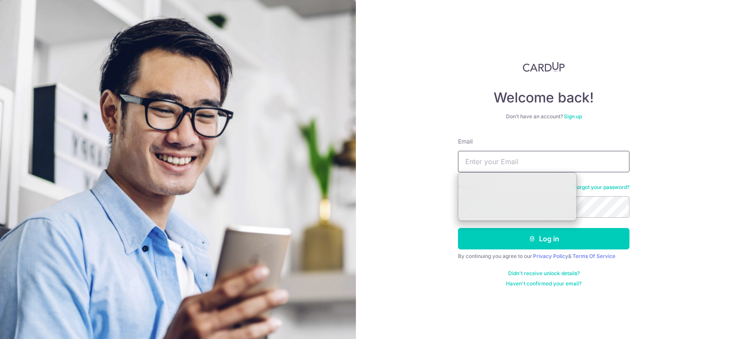
type input "[EMAIL_ADDRESS][DOMAIN_NAME]"
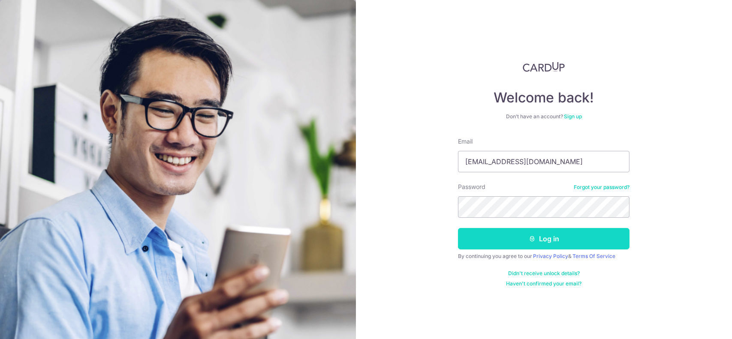
click at [561, 234] on button "Log in" at bounding box center [543, 238] width 171 height 21
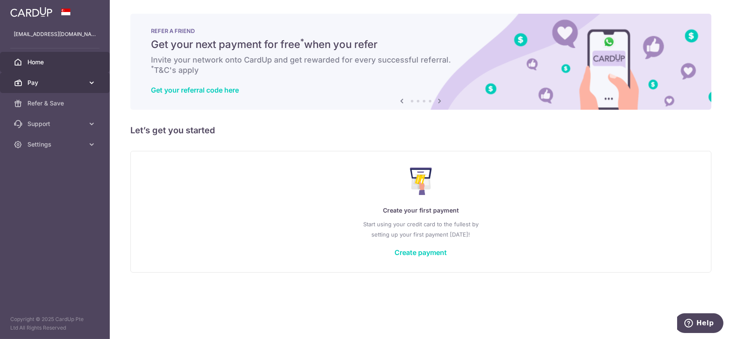
click at [31, 84] on span "Pay" at bounding box center [55, 82] width 57 height 9
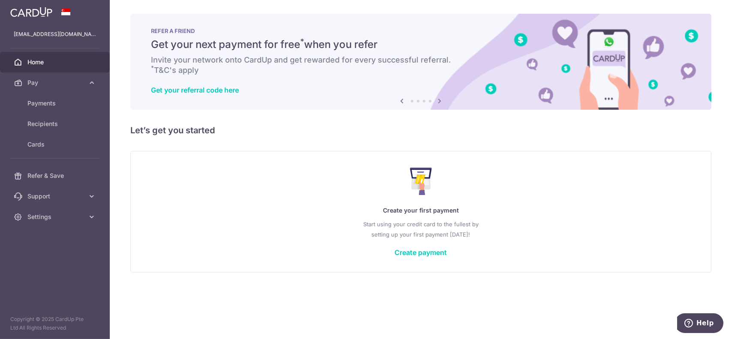
click at [360, 271] on div "Create your first payment Start using your credit card to the fullest by settin…" at bounding box center [420, 212] width 581 height 122
click at [435, 251] on link "Create payment" at bounding box center [421, 252] width 52 height 9
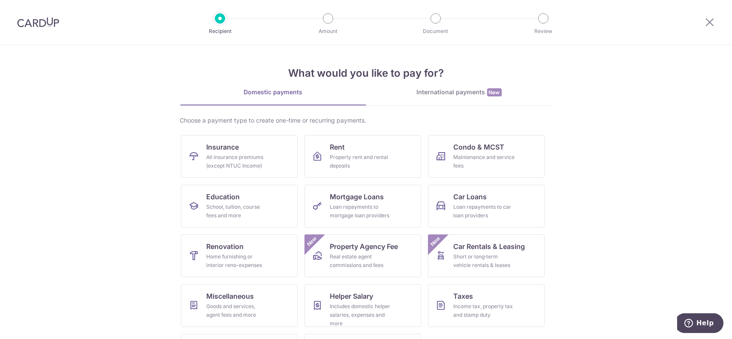
click at [439, 88] on div "International payments New" at bounding box center [459, 92] width 186 height 9
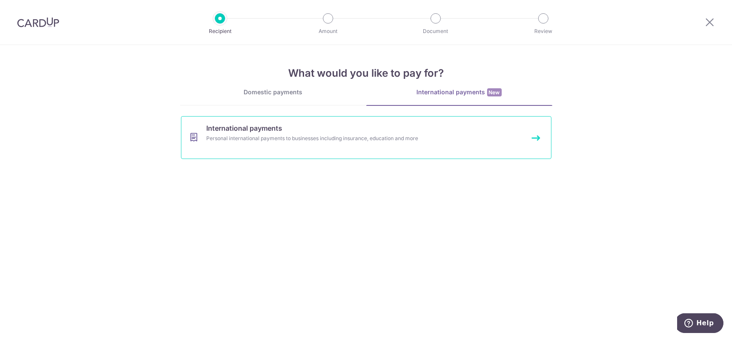
click at [289, 144] on link "International payments Personal international payments to businesses including …" at bounding box center [366, 137] width 370 height 43
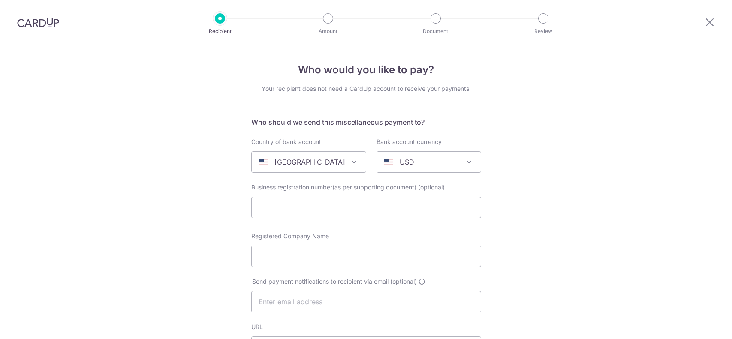
select select
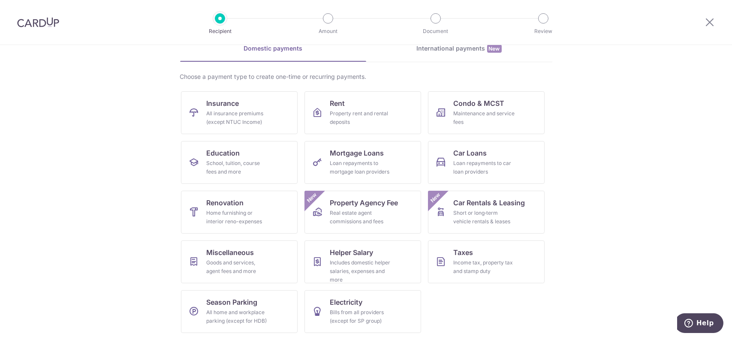
scroll to position [43, 0]
click at [394, 92] on link "Rent Property rent and rental deposits" at bounding box center [362, 113] width 117 height 43
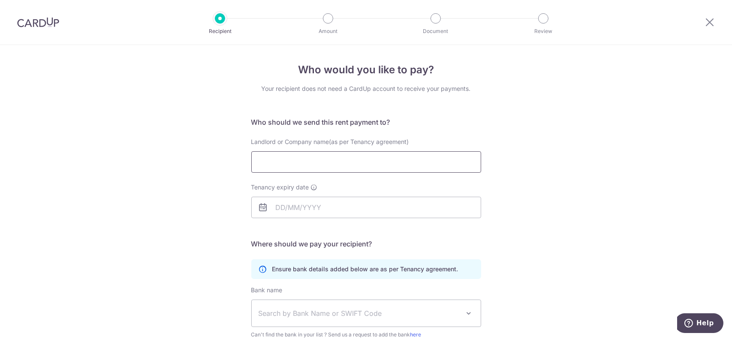
click at [251, 171] on input "Landlord or Company name(as per Tenancy agreement)" at bounding box center [366, 161] width 230 height 21
type input "Teo Chwee Heng"
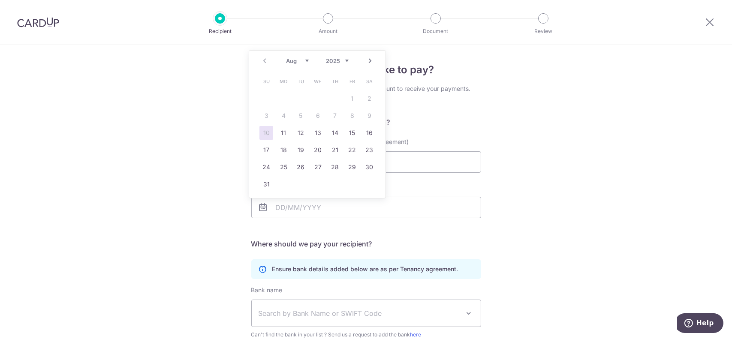
click at [341, 60] on select "2025 2026 2027 2028 2029 2030 2031 2032 2033 2034 2035" at bounding box center [337, 60] width 23 height 7
click at [291, 58] on select "Jan Feb Mar Apr May Jun Jul Aug Sep Oct Nov Dec" at bounding box center [297, 60] width 23 height 7
click at [265, 62] on link "Prev" at bounding box center [264, 61] width 10 height 10
click at [268, 168] on link "28" at bounding box center [266, 167] width 14 height 14
type input "28/02/2027"
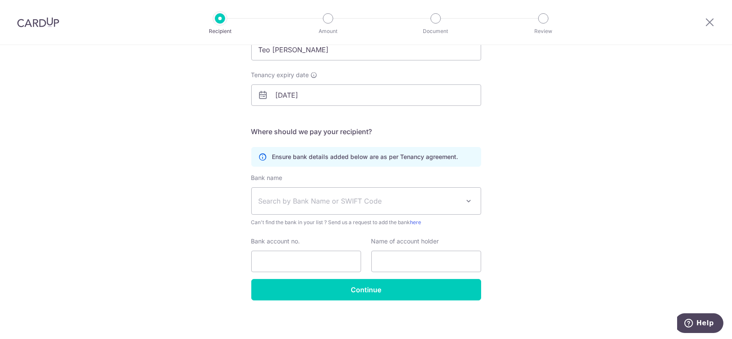
scroll to position [113, 0]
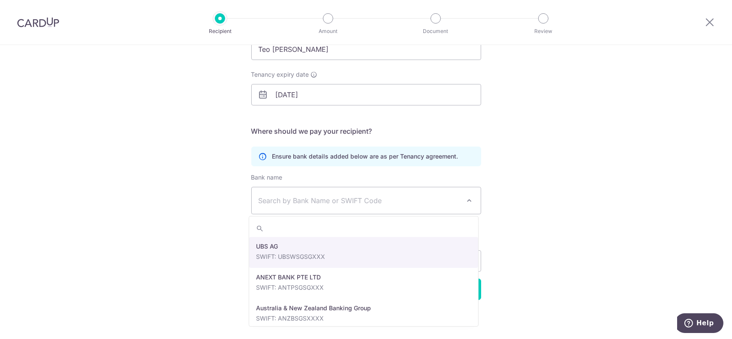
click at [278, 206] on span "Search by Bank Name or SWIFT Code" at bounding box center [366, 200] width 229 height 27
type input "dbs"
select select "6"
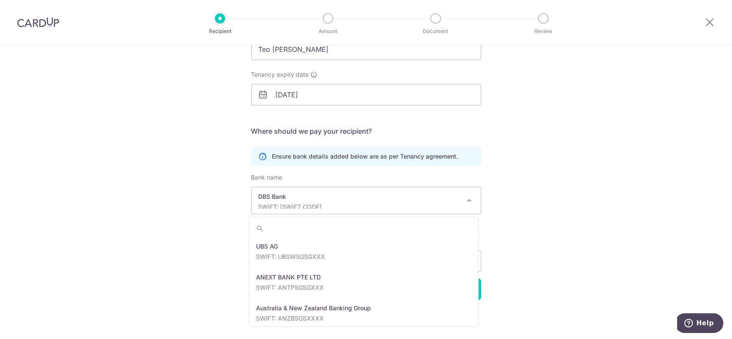
click at [464, 202] on span at bounding box center [469, 200] width 10 height 10
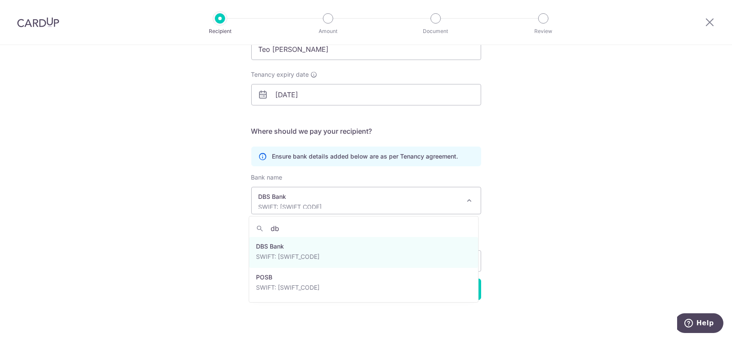
scroll to position [0, 0]
type input "dbs"
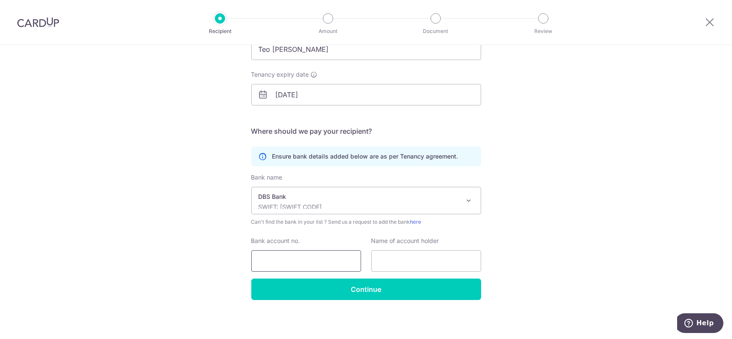
click at [319, 264] on input "Bank account no." at bounding box center [306, 260] width 110 height 21
type input "008620997"
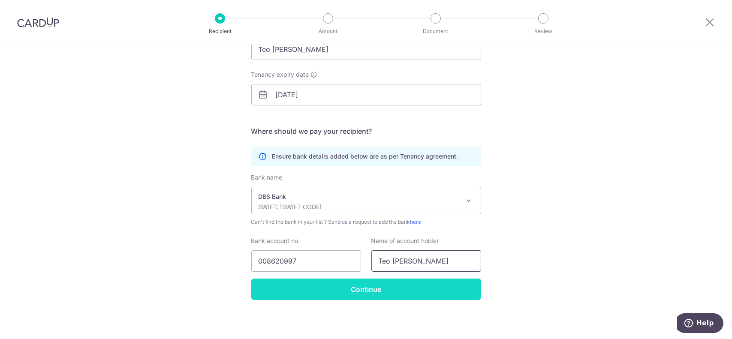
type input "Teo Chwee Heng"
click at [327, 294] on input "Continue" at bounding box center [366, 289] width 230 height 21
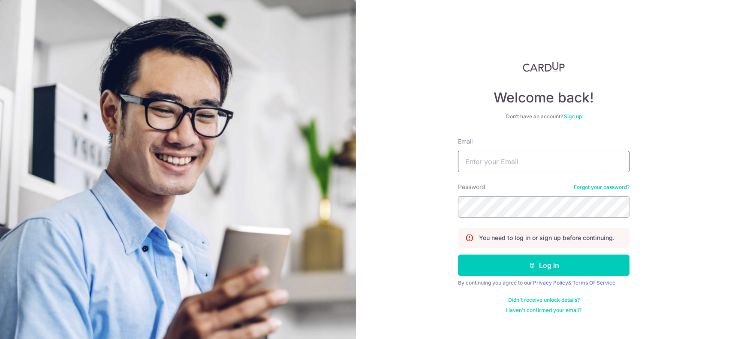
type input "[EMAIL_ADDRESS][DOMAIN_NAME]"
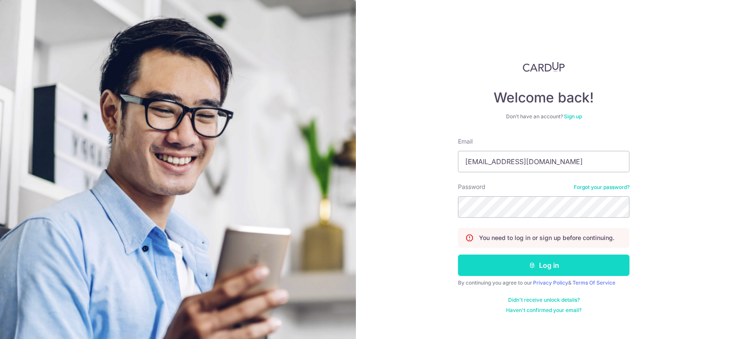
click at [502, 264] on button "Log in" at bounding box center [543, 265] width 171 height 21
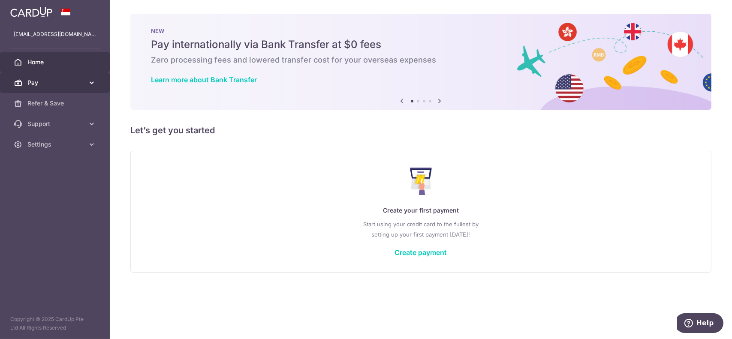
click at [57, 87] on span "Pay" at bounding box center [55, 82] width 57 height 9
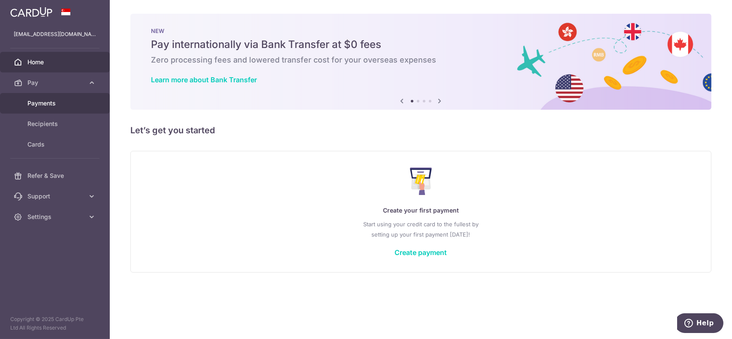
click at [45, 109] on body "[EMAIL_ADDRESS][DOMAIN_NAME] Home Pay Payments Recipients Cards Refer & Save Su…" at bounding box center [366, 169] width 732 height 339
click at [52, 121] on span "Recipients" at bounding box center [55, 124] width 57 height 9
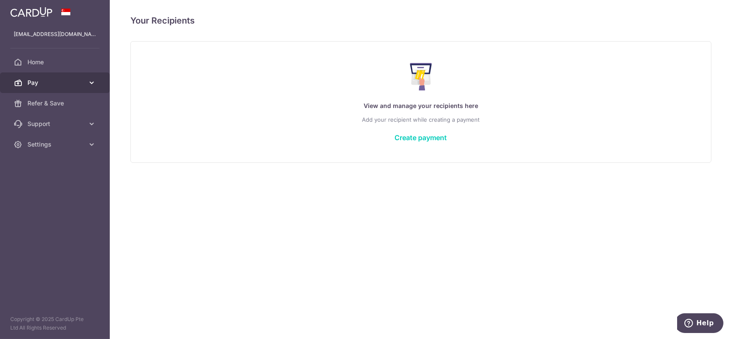
click at [89, 82] on icon at bounding box center [91, 82] width 9 height 9
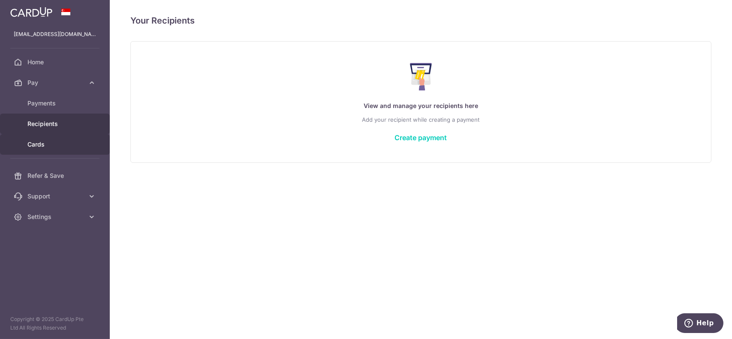
click at [33, 140] on link "Cards" at bounding box center [55, 144] width 110 height 21
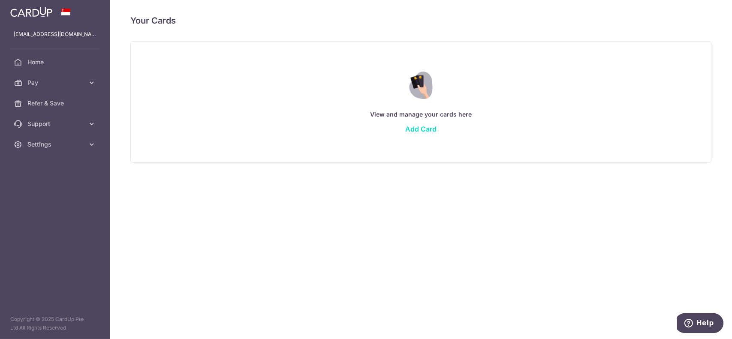
click at [418, 130] on link "Add Card" at bounding box center [420, 129] width 31 height 9
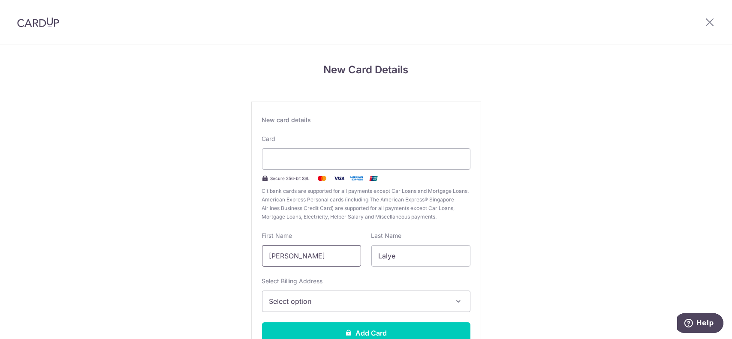
click at [323, 257] on input "Anand Sudhir" at bounding box center [311, 255] width 99 height 21
type input "Anand"
click at [323, 300] on span "Select option" at bounding box center [358, 301] width 178 height 10
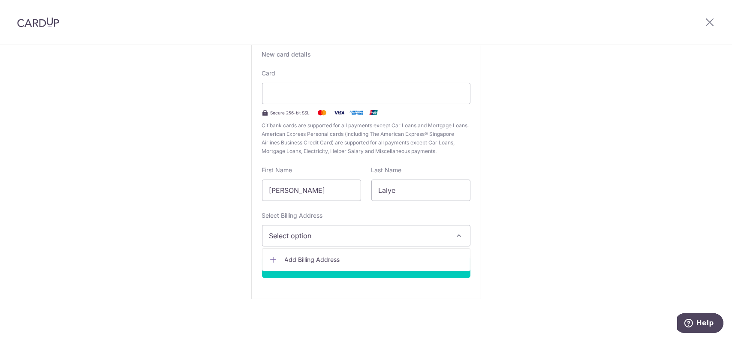
scroll to position [65, 0]
click at [334, 257] on span "Add Billing Address" at bounding box center [374, 260] width 178 height 9
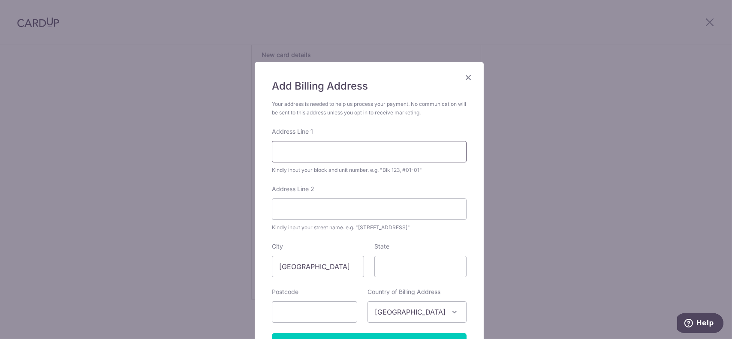
click at [287, 149] on input "Address Line 1" at bounding box center [369, 151] width 195 height 21
type input "68 Tanah Merah Kechil Avenue, #03-35"
type input "Singapore"
type input "465533"
click at [409, 156] on input "68 Tanah Merah Kechil Avenue, #03-35" at bounding box center [369, 151] width 195 height 21
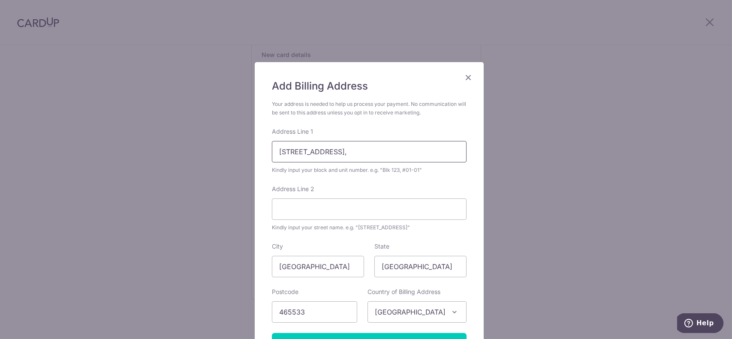
type input "68 Tanah Merah Kechil Avenue, #03-35,"
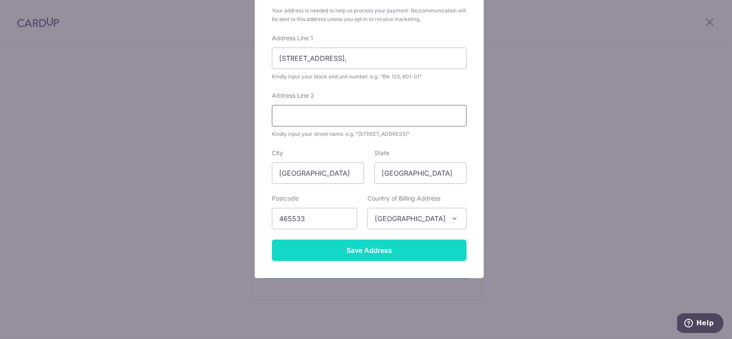
scroll to position [93, 0]
click at [305, 259] on input "Save Address" at bounding box center [369, 250] width 195 height 21
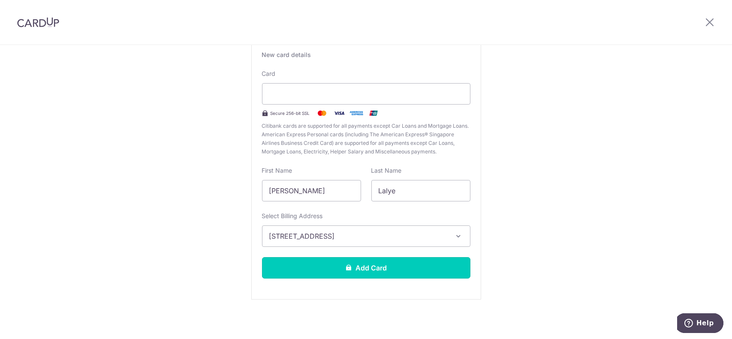
click at [305, 259] on button "Add Card" at bounding box center [366, 267] width 208 height 21
